Goal: Information Seeking & Learning: Compare options

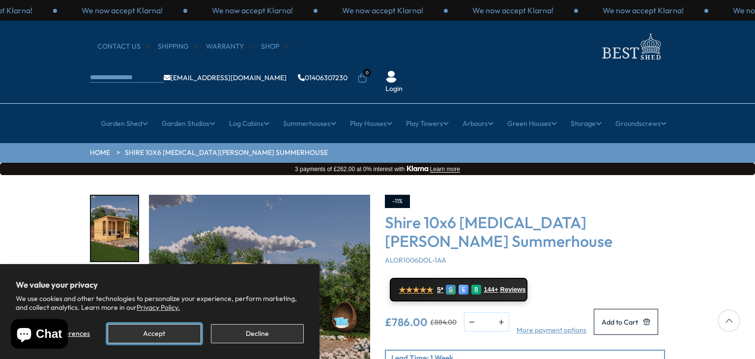
click at [167, 334] on button "Accept" at bounding box center [154, 333] width 93 height 19
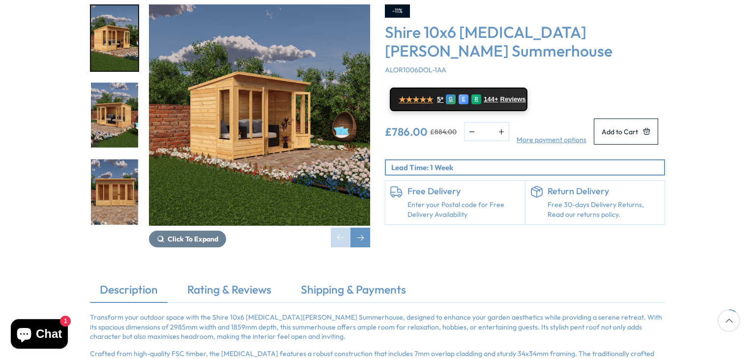
scroll to position [197, 0]
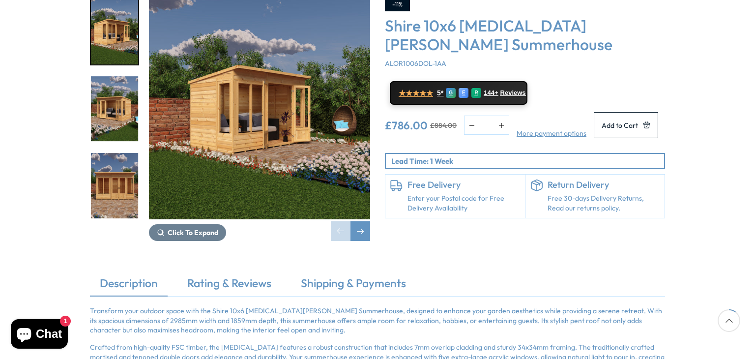
click at [434, 194] on link "Enter your Postal code for Free Delivery Availability" at bounding box center [463, 203] width 113 height 19
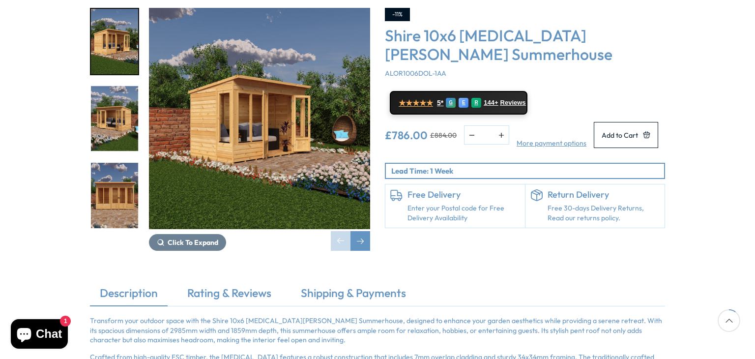
scroll to position [197, 0]
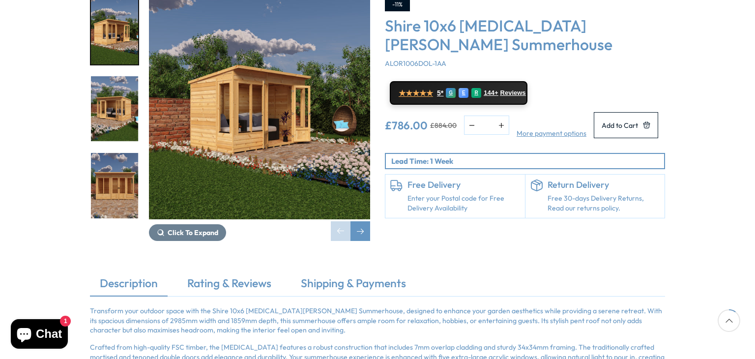
click at [512, 156] on p "Lead Time: 1 Week" at bounding box center [527, 161] width 273 height 10
click at [364, 221] on div "Next slide" at bounding box center [360, 231] width 20 height 20
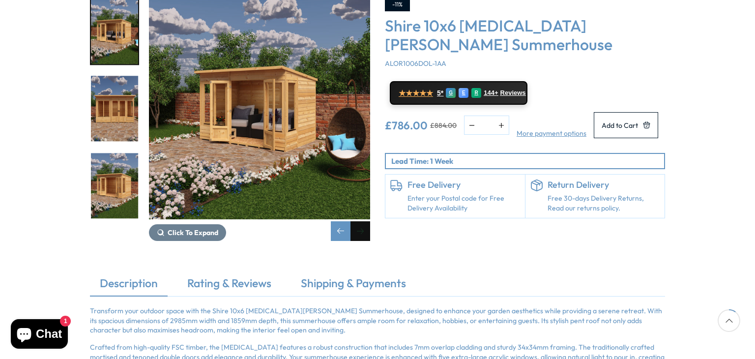
click at [364, 221] on div "Next slide" at bounding box center [360, 231] width 20 height 20
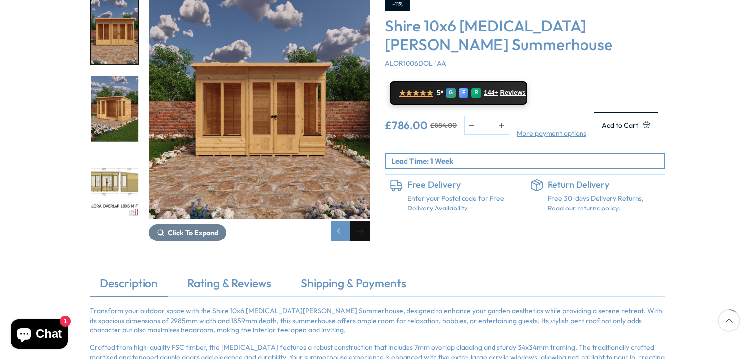
click at [364, 221] on div "Next slide" at bounding box center [360, 231] width 20 height 20
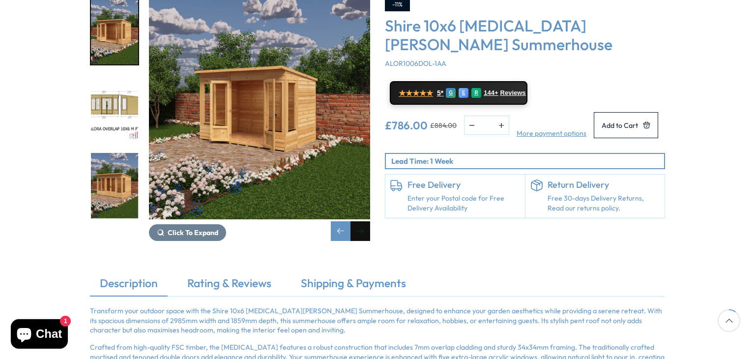
click at [364, 221] on div "Next slide" at bounding box center [360, 231] width 20 height 20
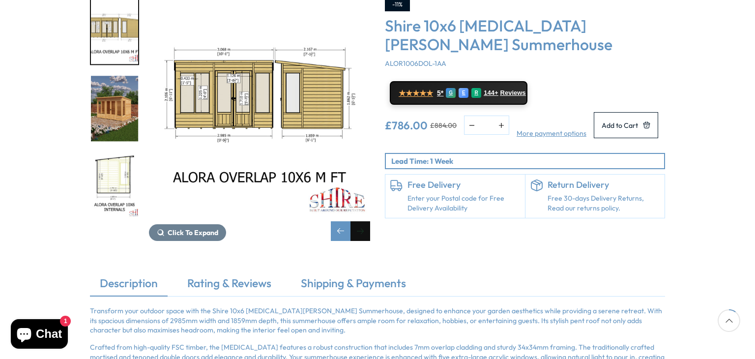
click at [364, 221] on div "Next slide" at bounding box center [360, 231] width 20 height 20
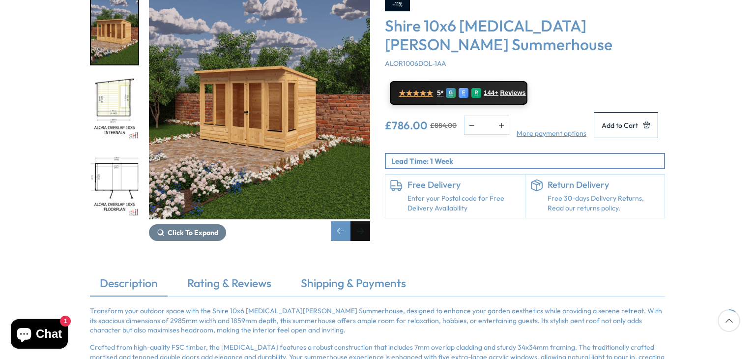
click at [364, 221] on div "Next slide" at bounding box center [360, 231] width 20 height 20
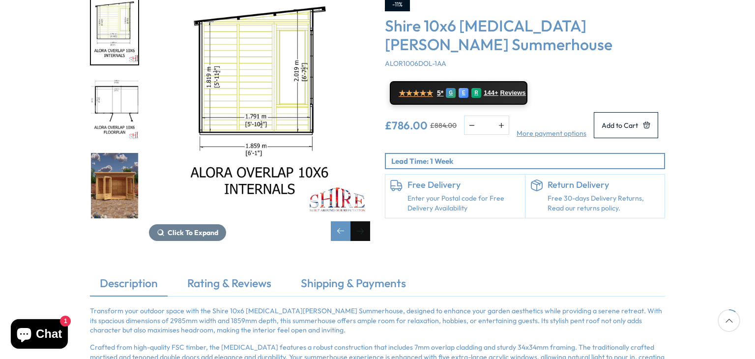
click at [364, 221] on div "Next slide" at bounding box center [360, 231] width 20 height 20
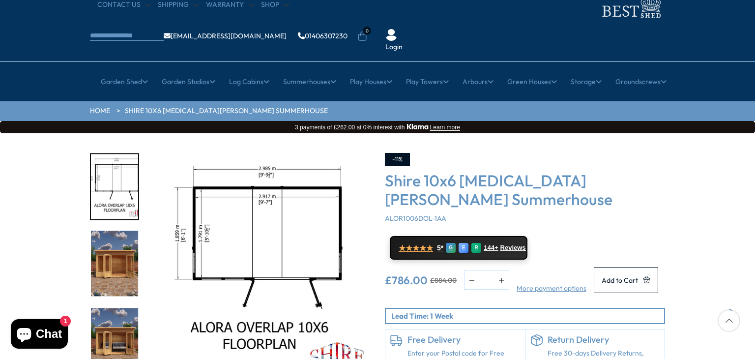
scroll to position [0, 0]
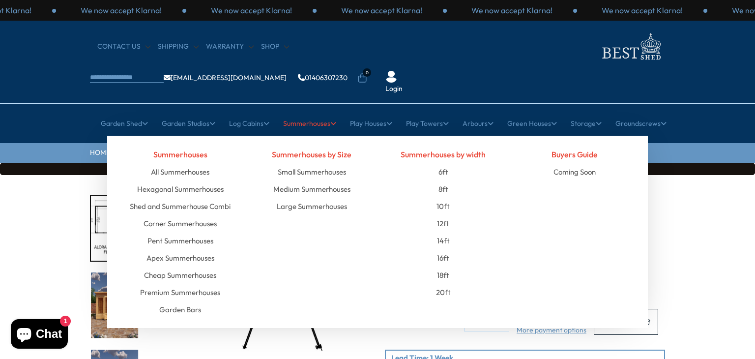
click at [321, 111] on link "Summerhouses" at bounding box center [309, 123] width 53 height 25
click at [442, 198] on link "10ft" at bounding box center [442, 206] width 13 height 17
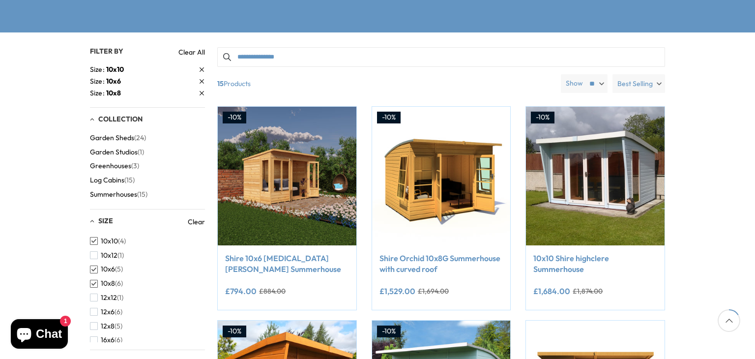
scroll to position [246, 0]
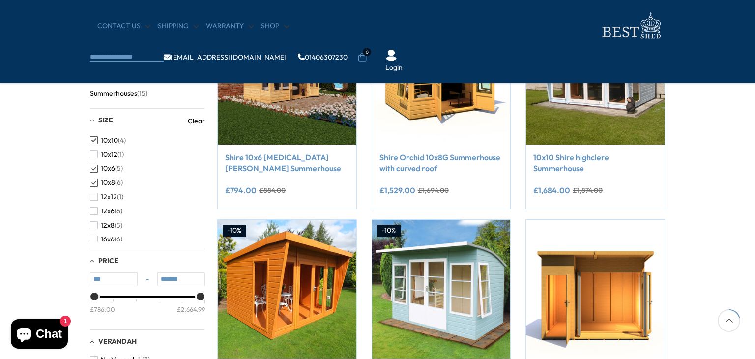
click at [96, 168] on span "button" at bounding box center [94, 169] width 8 height 8
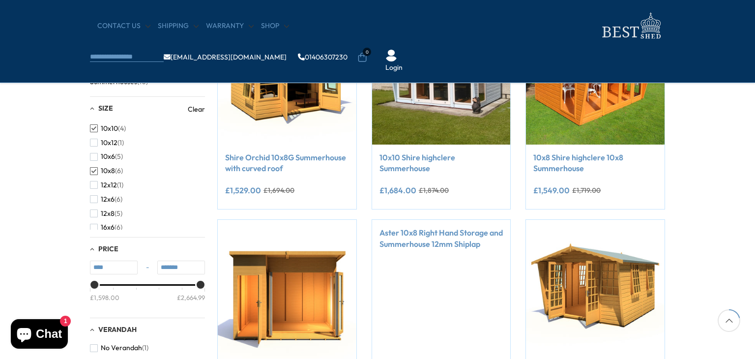
click at [91, 124] on span "button" at bounding box center [94, 128] width 8 height 8
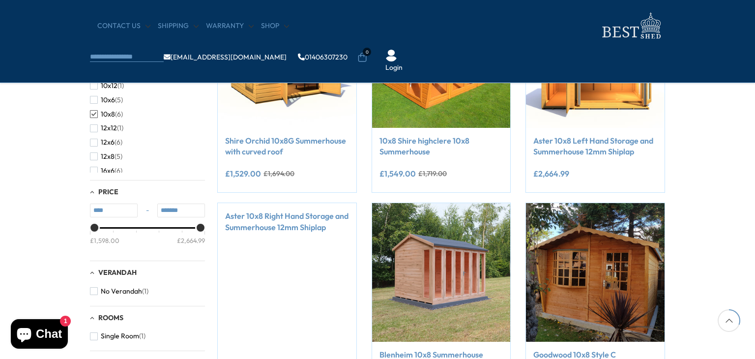
scroll to position [246, 0]
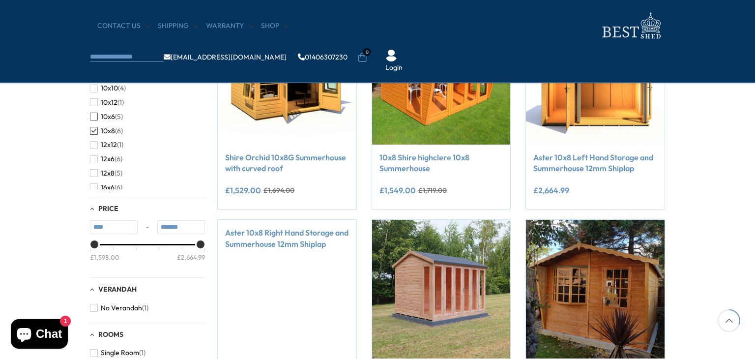
click at [93, 115] on span "button" at bounding box center [94, 117] width 8 height 8
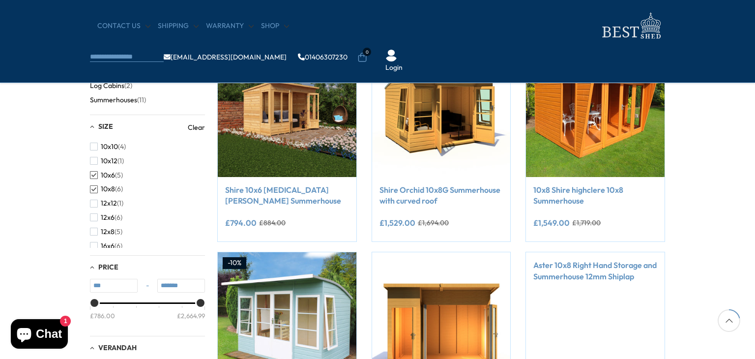
scroll to position [197, 0]
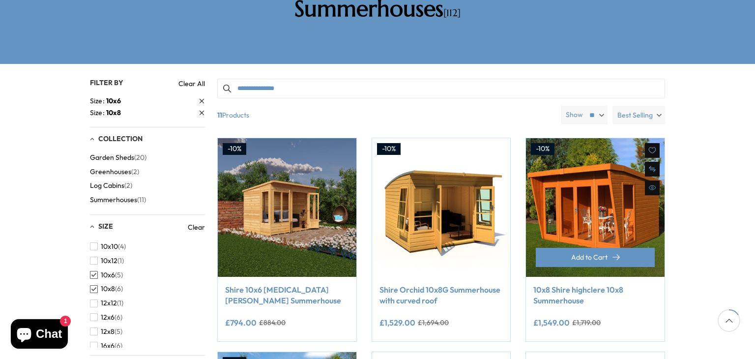
click at [570, 166] on img at bounding box center [595, 207] width 139 height 139
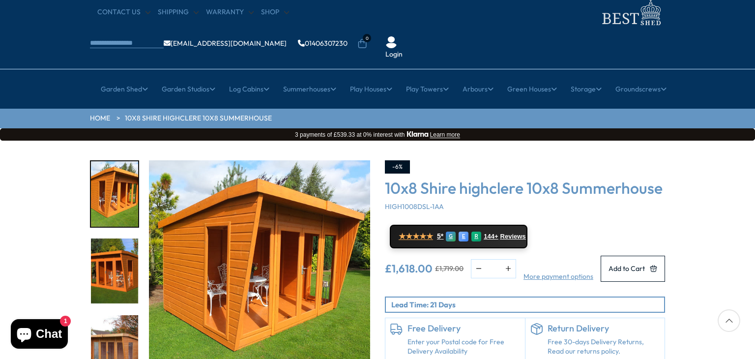
scroll to position [98, 0]
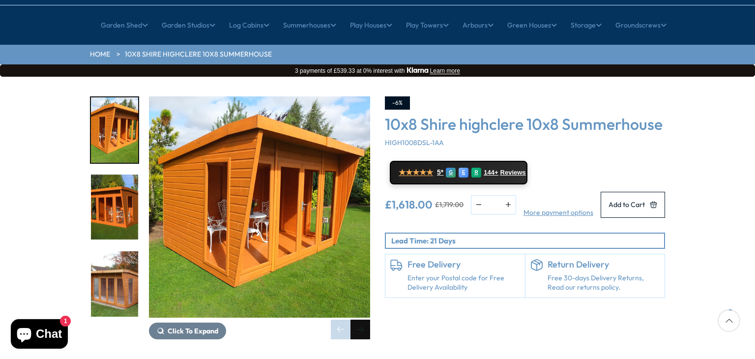
click at [355, 319] on div "Next slide" at bounding box center [360, 329] width 20 height 20
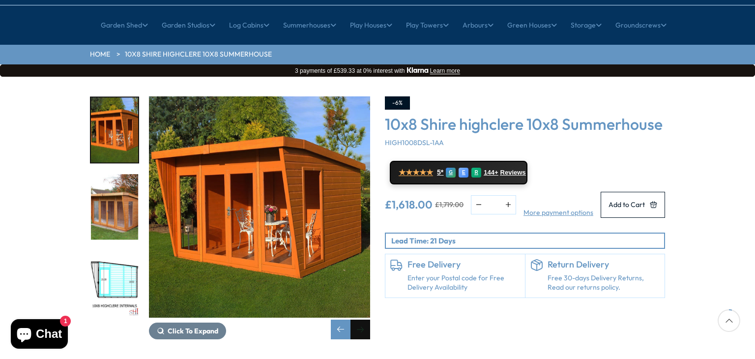
click at [360, 319] on div "Next slide" at bounding box center [360, 329] width 20 height 20
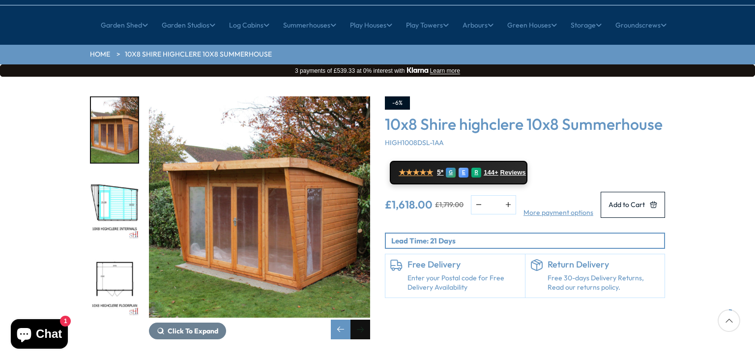
click at [360, 319] on div "Next slide" at bounding box center [360, 329] width 20 height 20
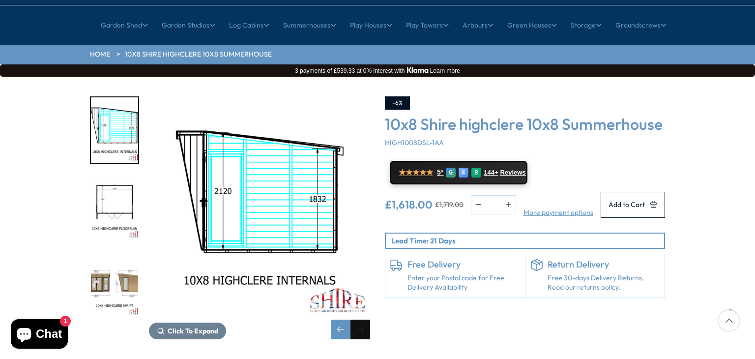
click at [360, 319] on div "Next slide" at bounding box center [360, 329] width 20 height 20
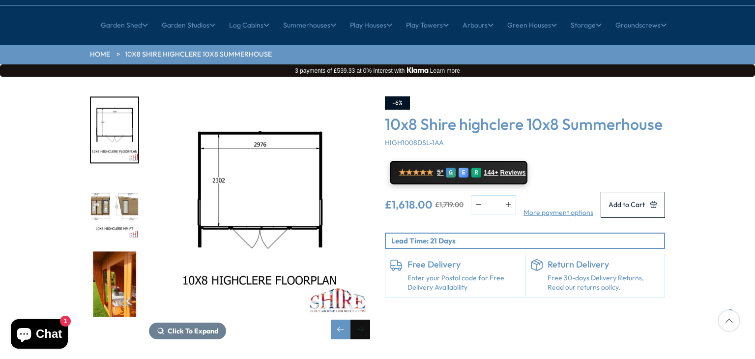
click at [360, 319] on div "Next slide" at bounding box center [360, 329] width 20 height 20
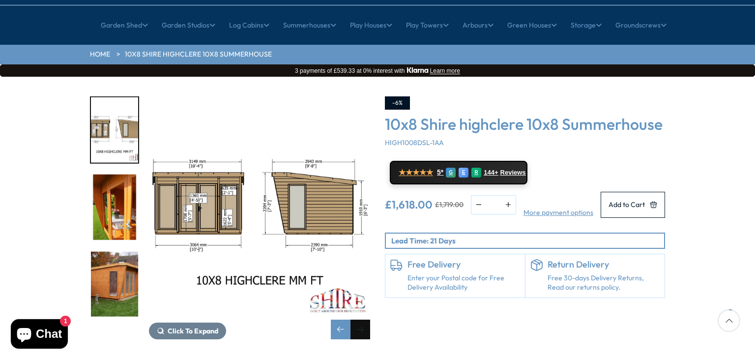
click at [360, 319] on div "Next slide" at bounding box center [360, 329] width 20 height 20
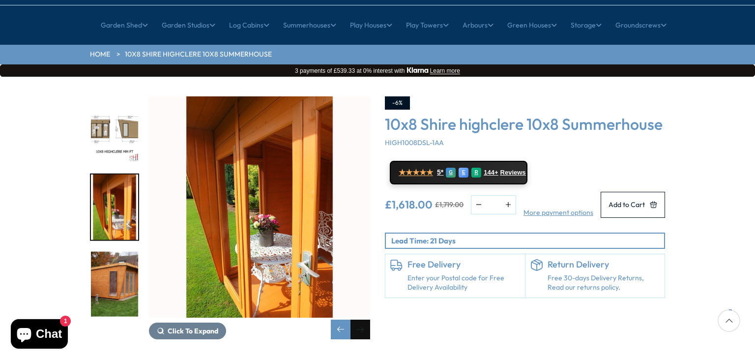
click at [360, 319] on div "Next slide" at bounding box center [360, 329] width 20 height 20
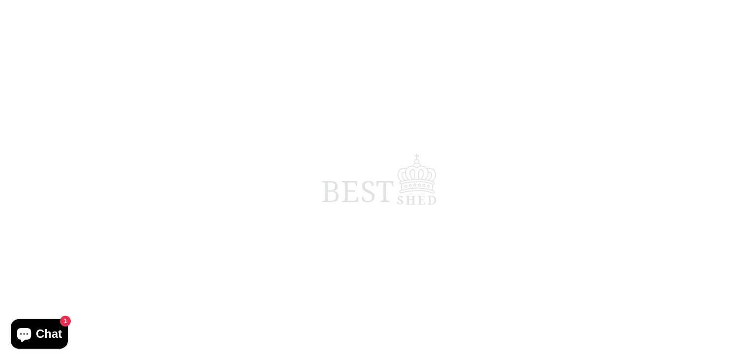
scroll to position [193, 0]
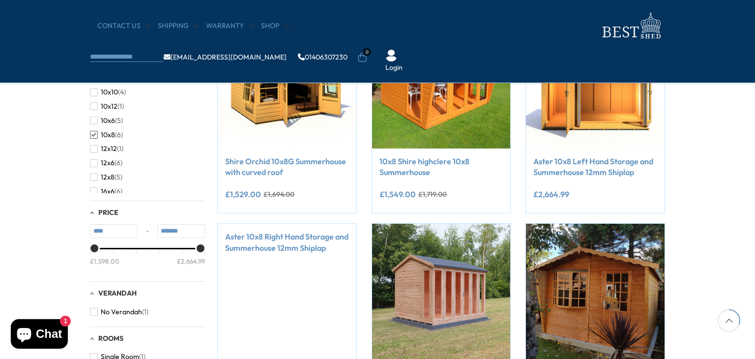
scroll to position [246, 0]
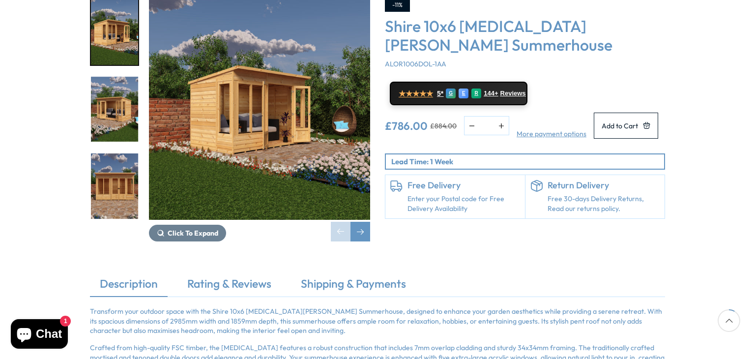
scroll to position [197, 0]
